Goal: Communication & Community: Share content

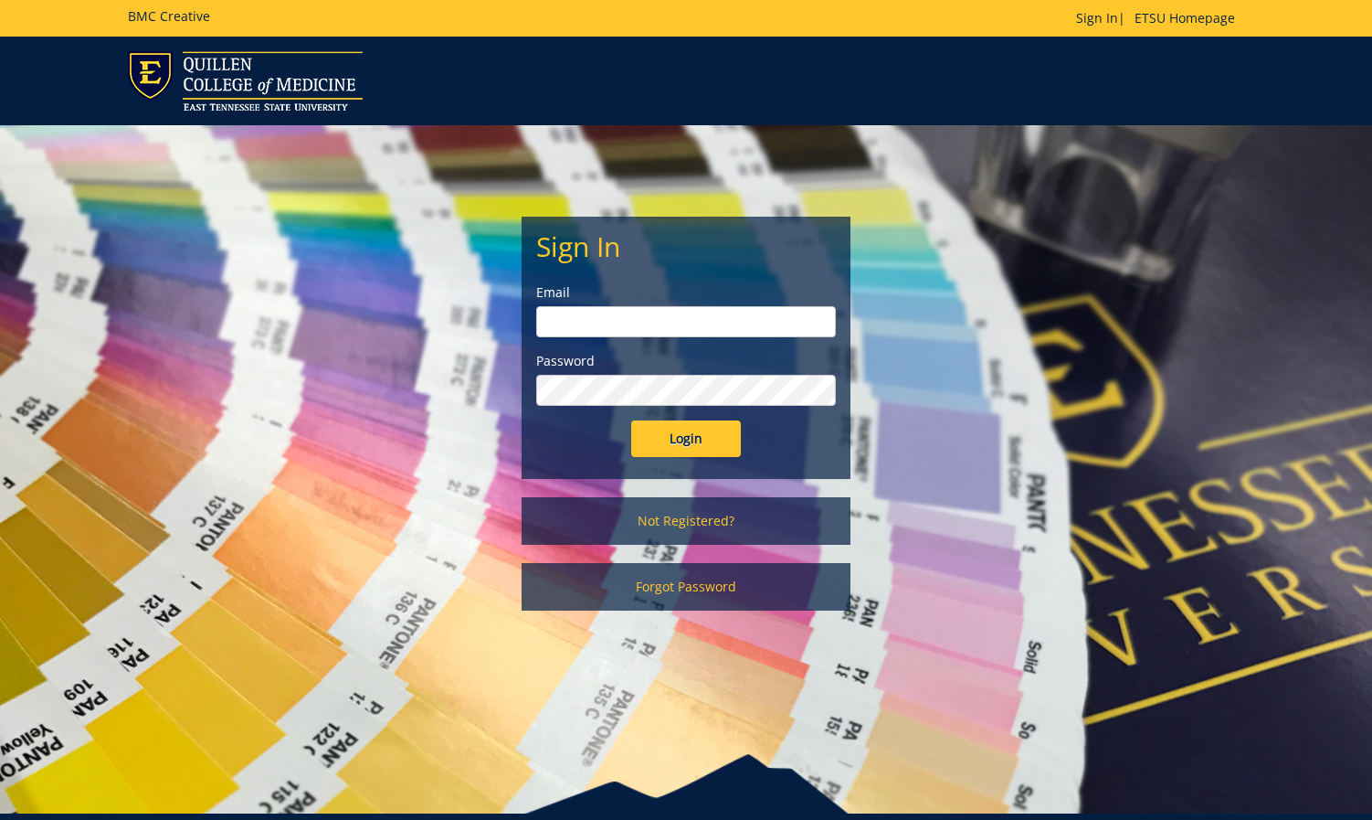
click at [797, 326] on input "email" at bounding box center [686, 321] width 300 height 31
type input "[EMAIL_ADDRESS][DOMAIN_NAME]"
click at [695, 427] on input "Login" at bounding box center [686, 438] width 110 height 37
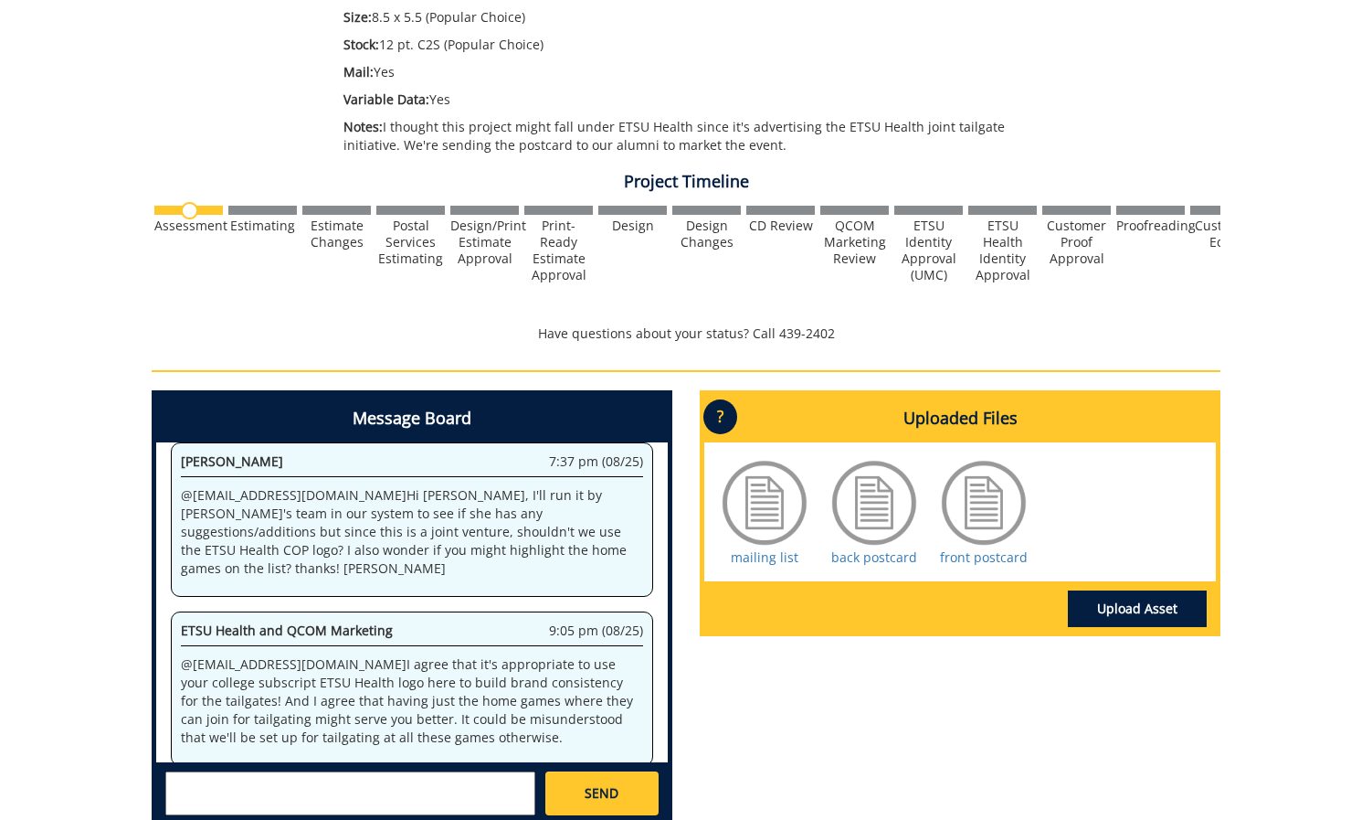
scroll to position [503, 0]
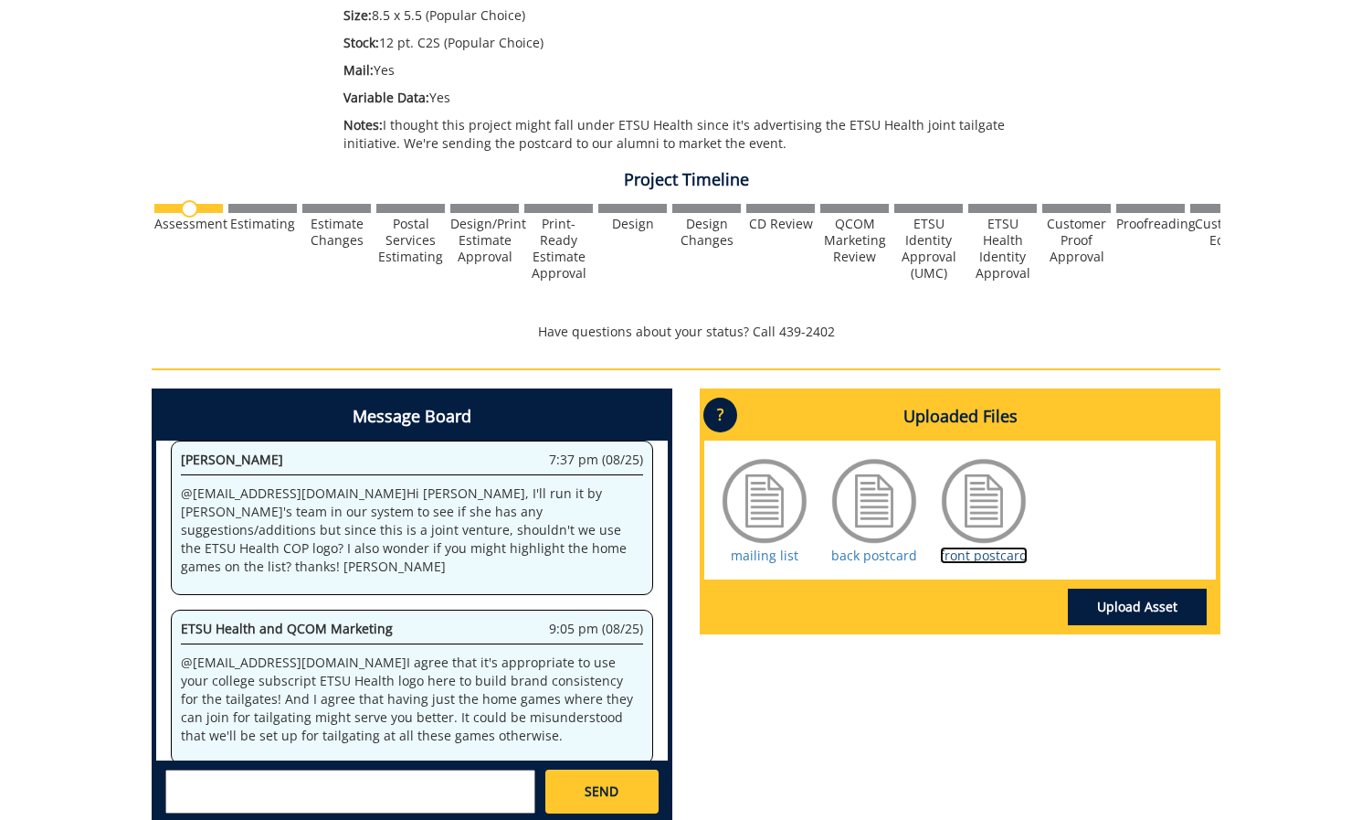
click at [1002, 554] on link "front postcard" at bounding box center [984, 554] width 88 height 17
click at [407, 773] on textarea at bounding box center [350, 791] width 370 height 44
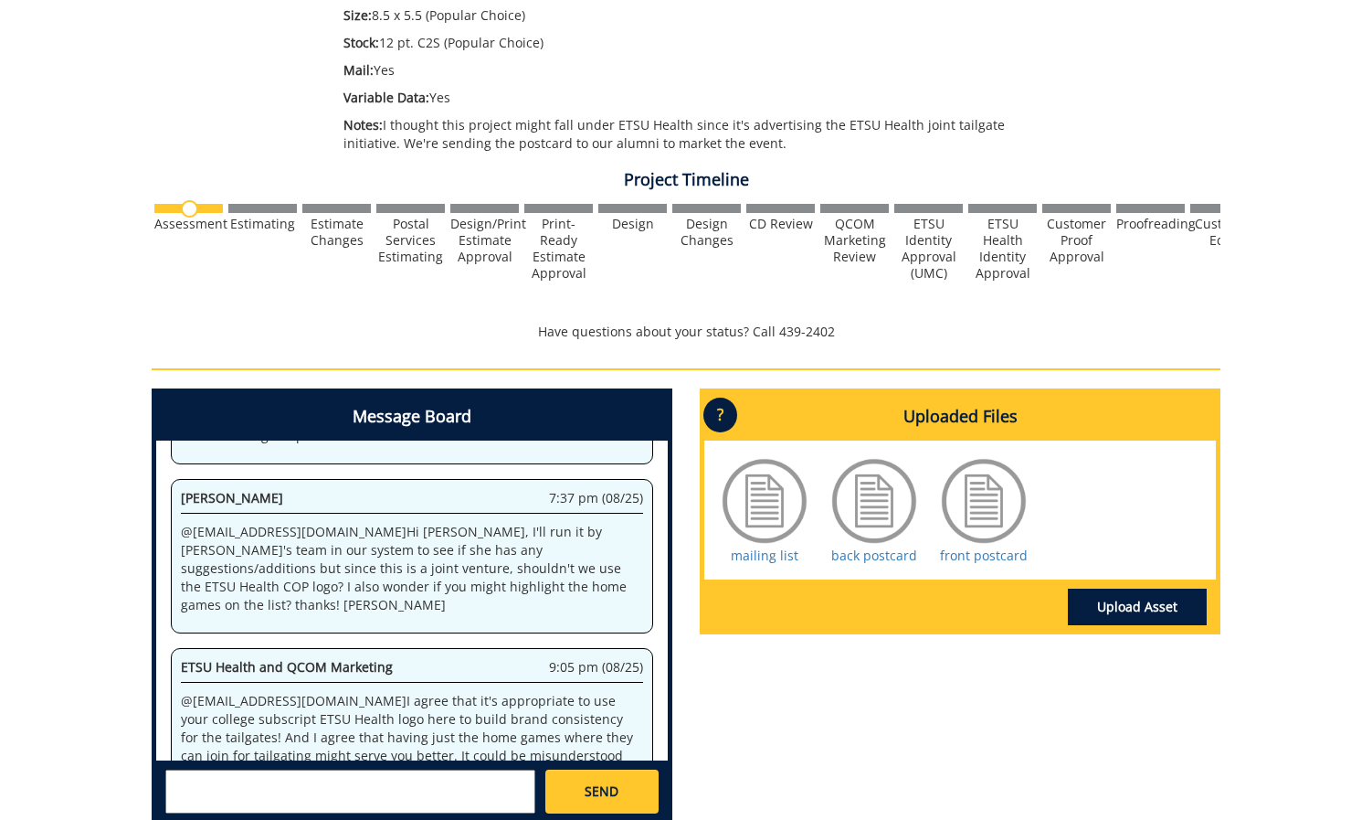
scroll to position [313, 0]
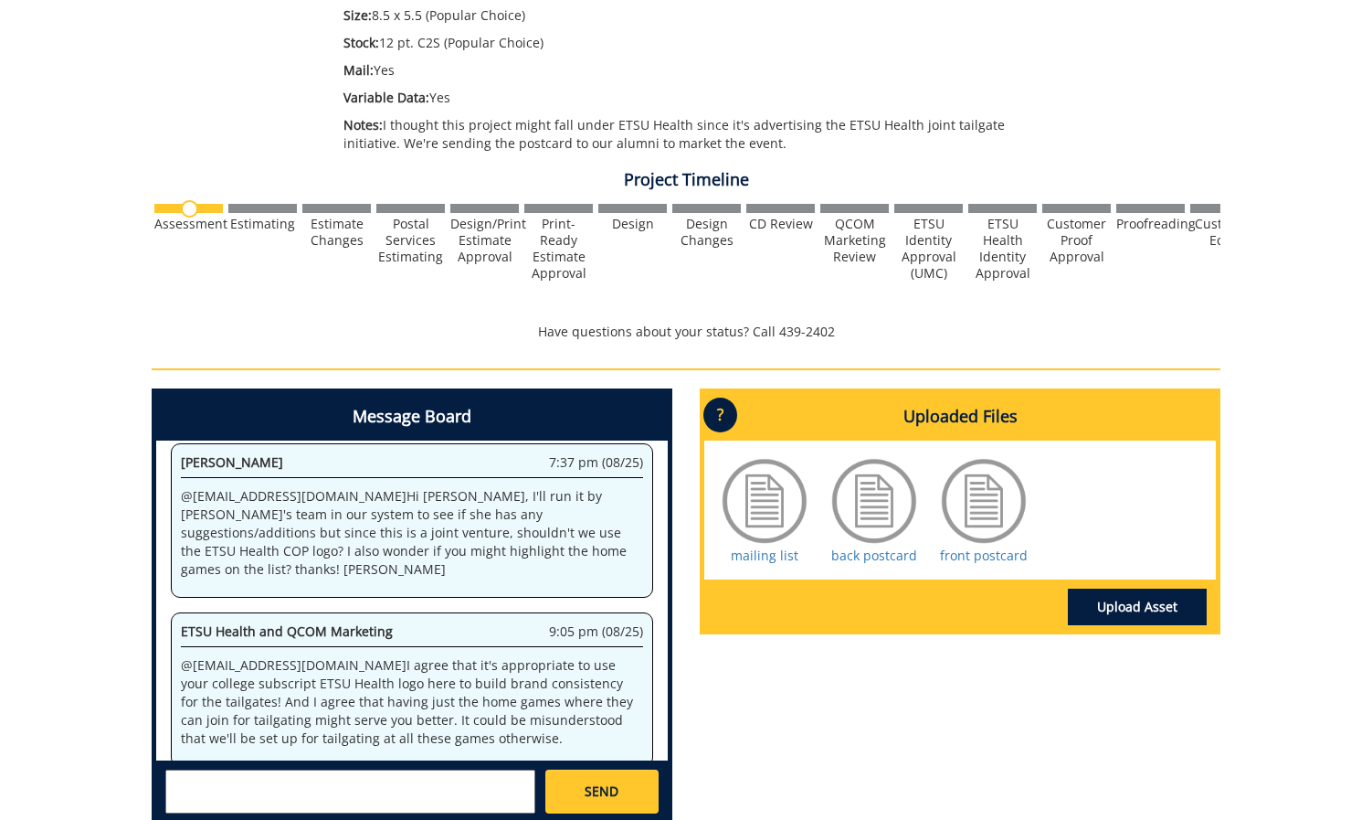
click at [440, 805] on textarea at bounding box center [350, 791] width 370 height 44
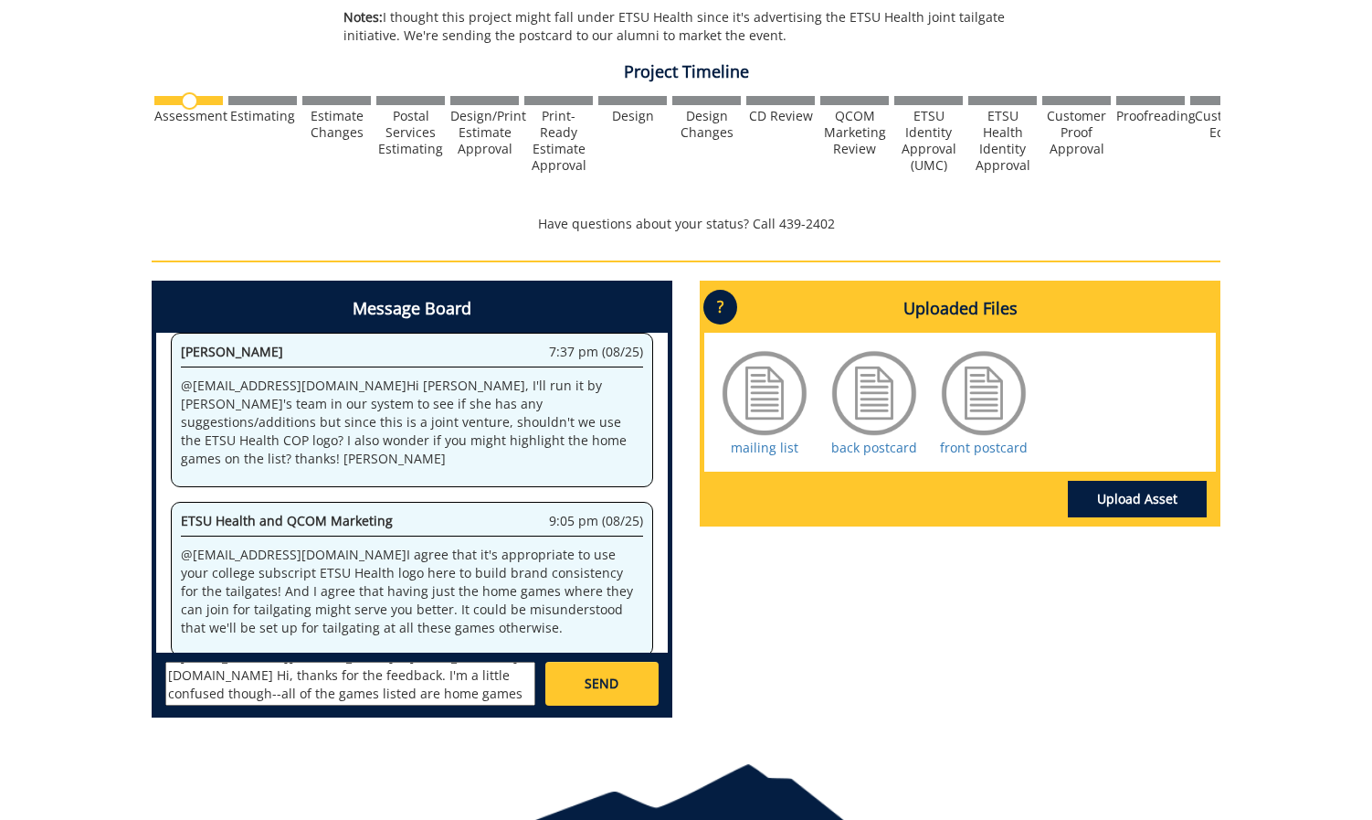
scroll to position [15, 0]
click at [313, 678] on textarea "@[EMAIL_ADDRESS][DOMAIN_NAME] @[EMAIL_ADDRESS][DOMAIN_NAME] Hi, thanks for the …" at bounding box center [350, 683] width 370 height 44
drag, startPoint x: 471, startPoint y: 693, endPoint x: 334, endPoint y: 674, distance: 137.5
click at [334, 674] on textarea "@[EMAIL_ADDRESS][DOMAIN_NAME] @[EMAIL_ADDRESS][DOMAIN_NAME] Hi, thanks for the …" at bounding box center [350, 683] width 370 height 44
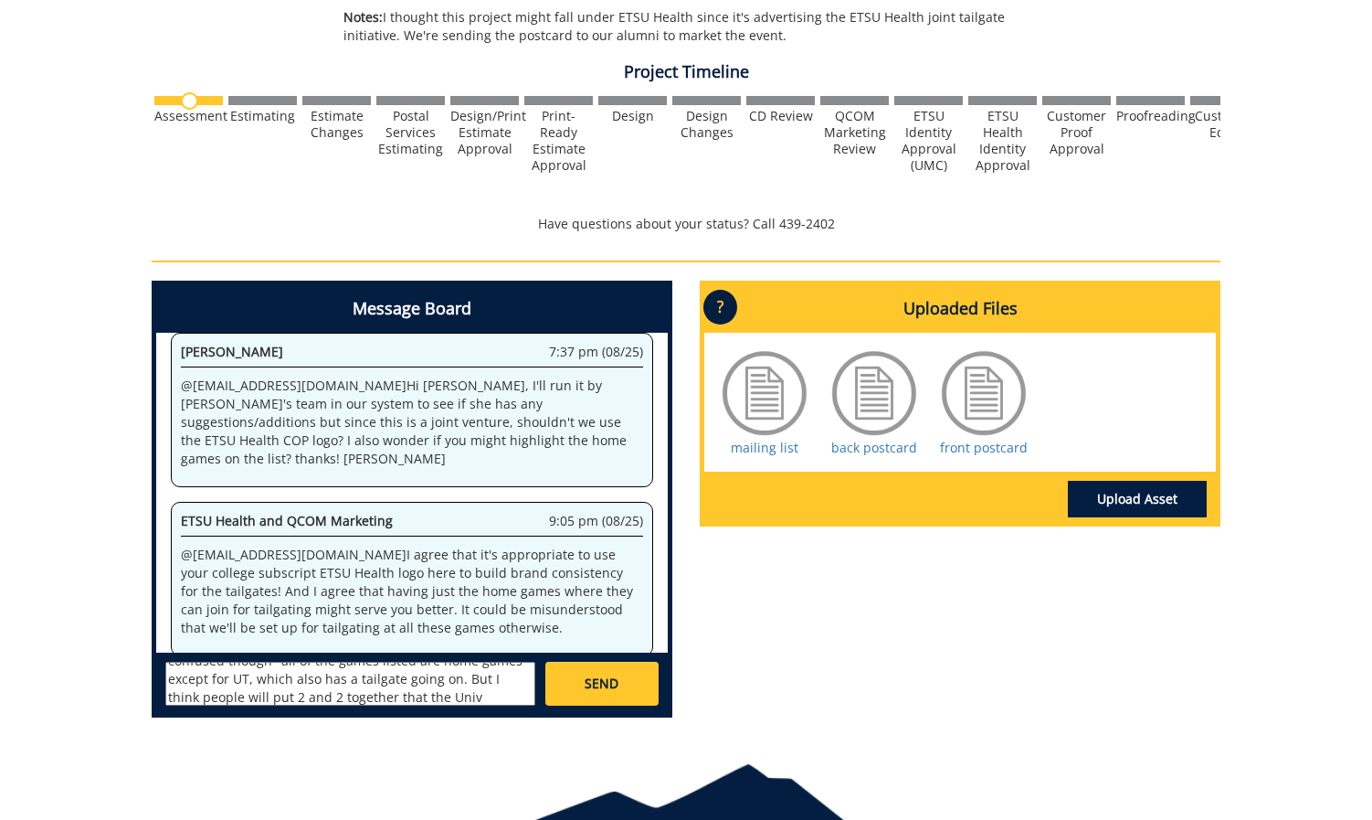
scroll to position [49, 0]
click at [231, 683] on textarea "@[EMAIL_ADDRESS][DOMAIN_NAME] @[EMAIL_ADDRESS][DOMAIN_NAME] Hi, thanks for the …" at bounding box center [350, 683] width 370 height 44
click at [225, 681] on textarea "@[EMAIL_ADDRESS][DOMAIN_NAME] @[EMAIL_ADDRESS][DOMAIN_NAME] Hi, thanks for the …" at bounding box center [350, 683] width 370 height 44
drag, startPoint x: 493, startPoint y: 700, endPoint x: 338, endPoint y: 674, distance: 157.4
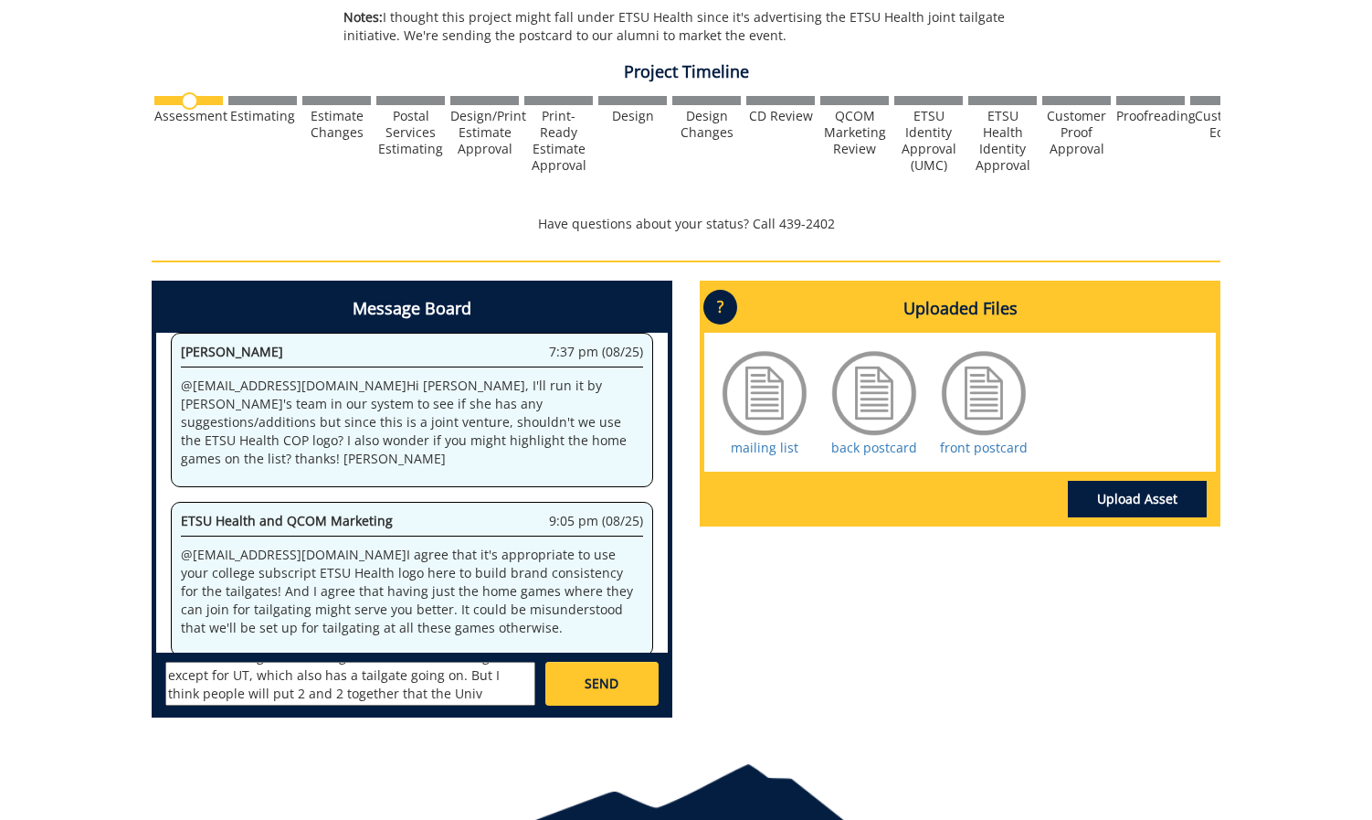
click at [338, 674] on textarea "@[EMAIL_ADDRESS][DOMAIN_NAME] @[EMAIL_ADDRESS][DOMAIN_NAME] Hi, thanks for the …" at bounding box center [350, 683] width 370 height 44
type textarea "@[EMAIL_ADDRESS][DOMAIN_NAME] @[EMAIL_ADDRESS][DOMAIN_NAME] Hi, thanks for the …"
click at [611, 678] on span "SEND" at bounding box center [602, 683] width 34 height 18
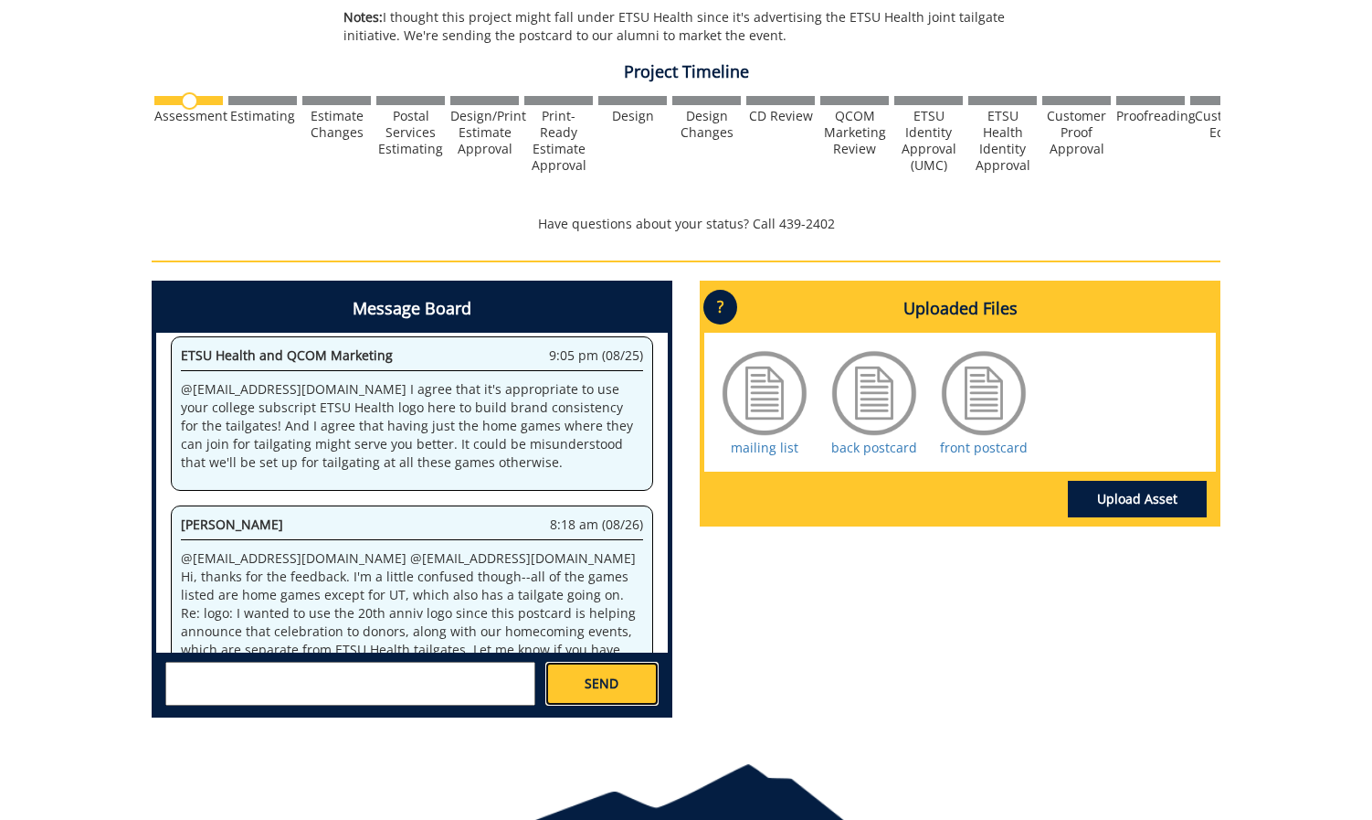
scroll to position [2172, 0]
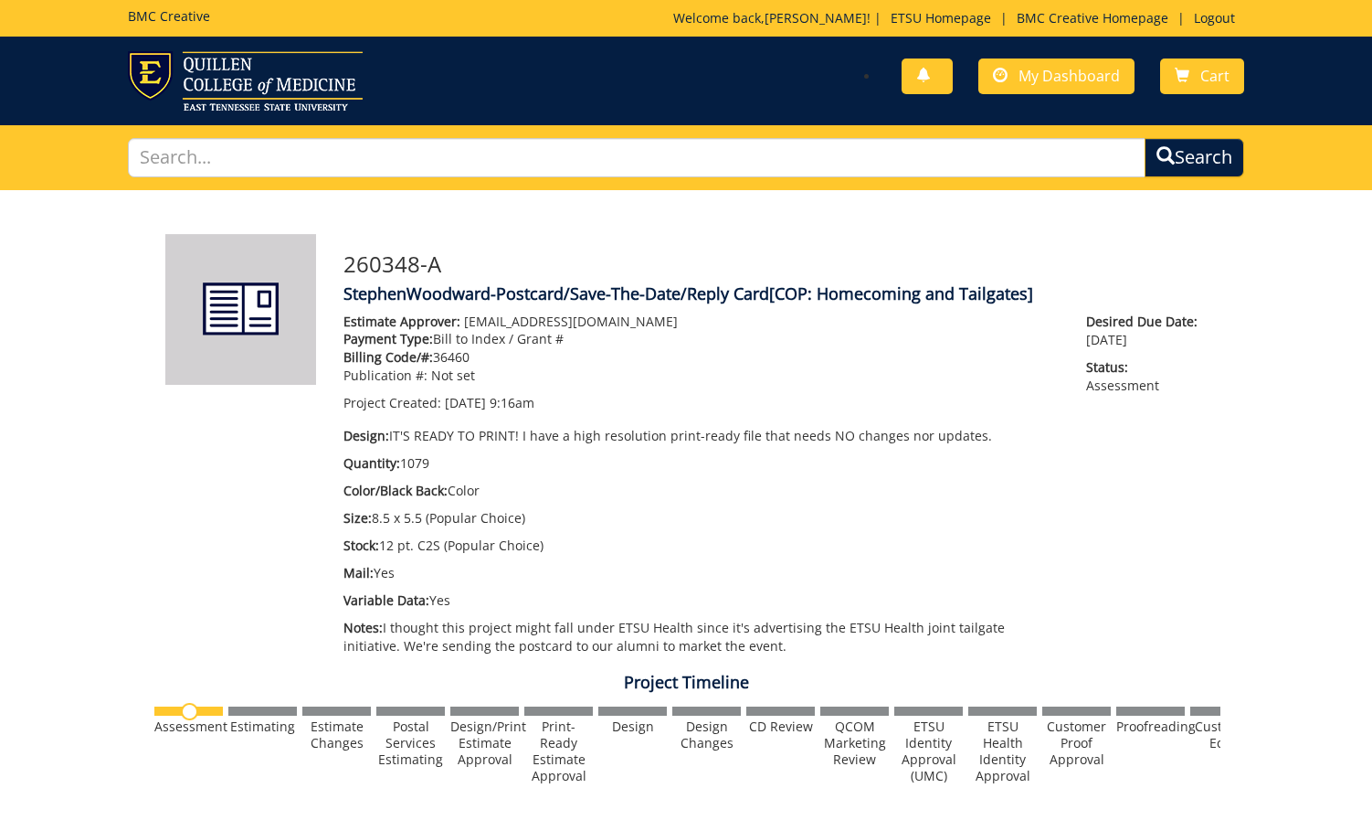
scroll to position [522, 0]
click at [1010, 86] on link "My Dashboard" at bounding box center [1057, 76] width 156 height 36
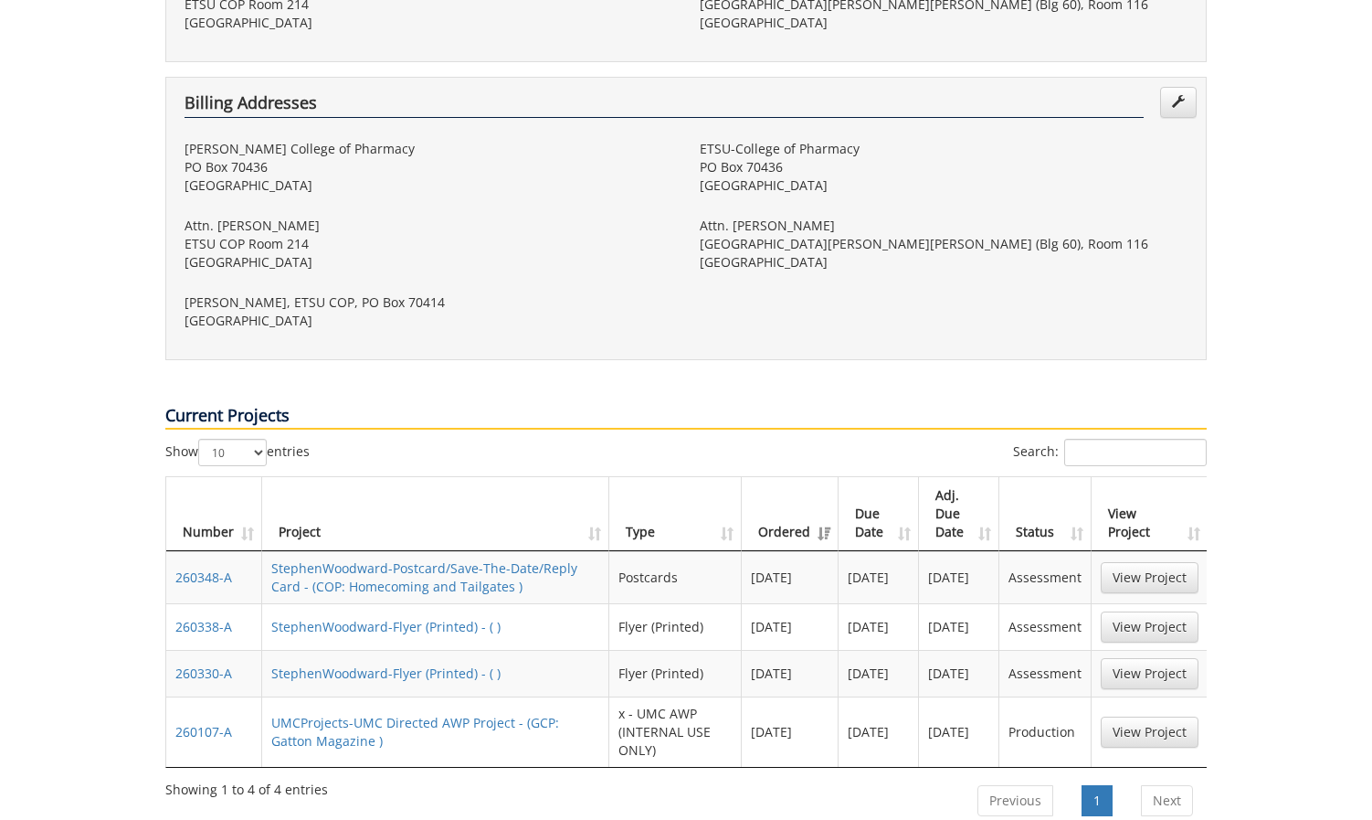
scroll to position [632, 0]
